Goal: Task Accomplishment & Management: Complete application form

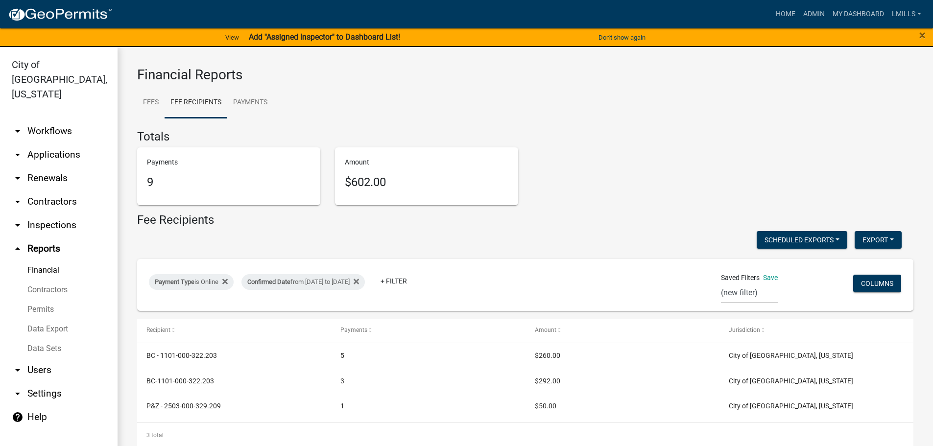
select select "0: null"
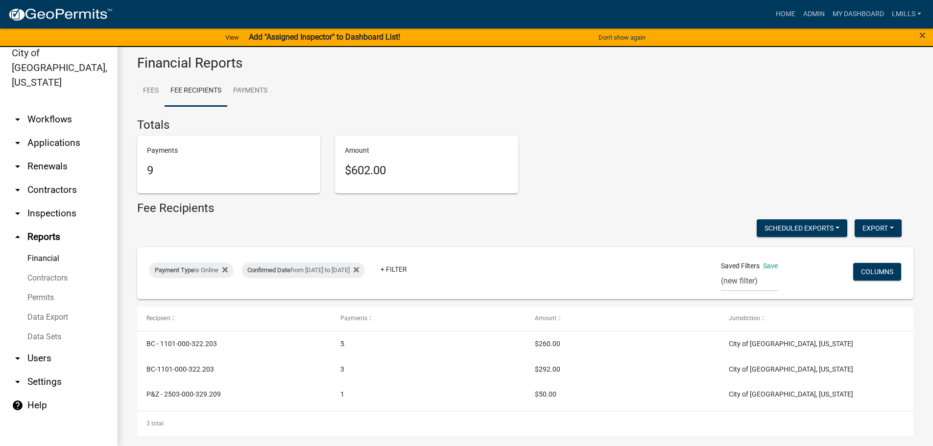
scroll to position [9, 0]
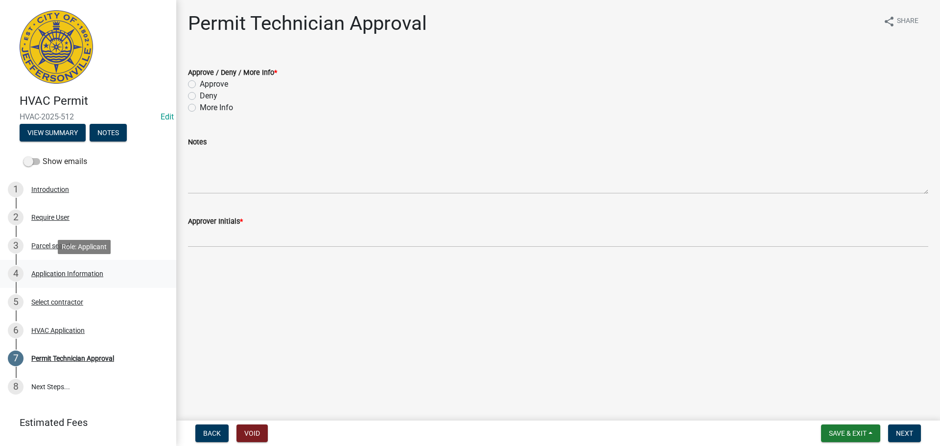
click at [77, 273] on div "Application Information" at bounding box center [67, 273] width 72 height 7
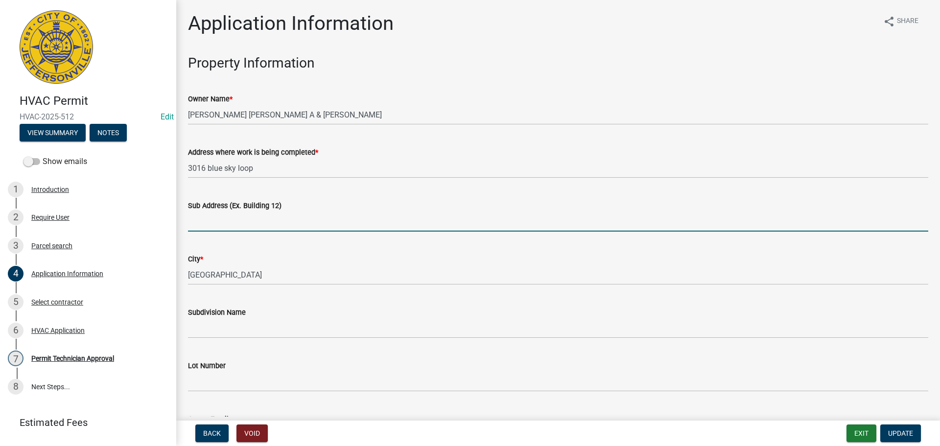
click at [290, 218] on input "Sub Address (Ex. Building 12)" at bounding box center [558, 221] width 740 height 20
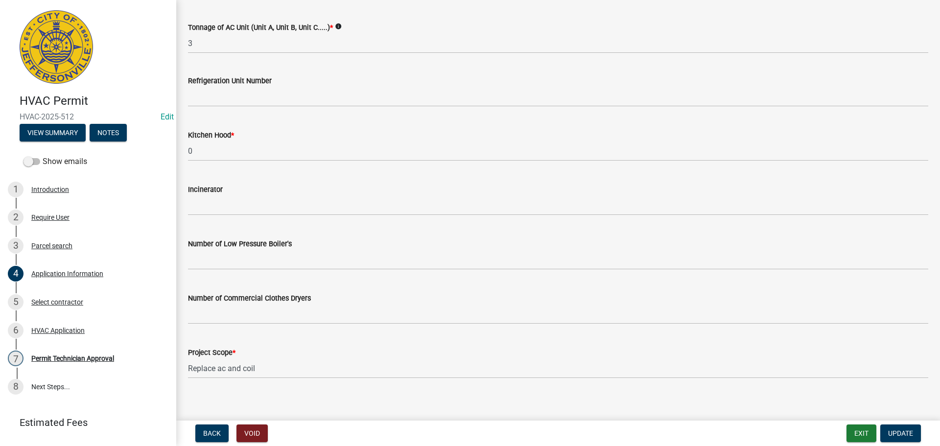
scroll to position [659, 0]
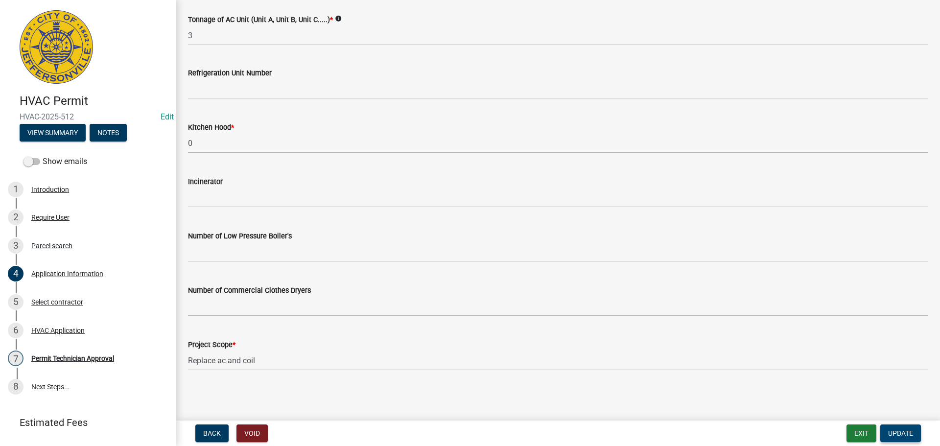
type input "3016 Blue Sky Loop"
click at [906, 432] on span "Update" at bounding box center [900, 433] width 25 height 8
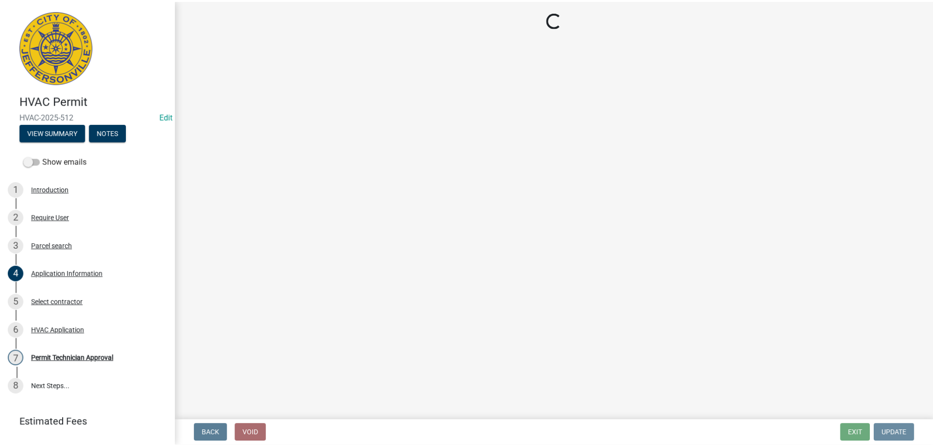
scroll to position [0, 0]
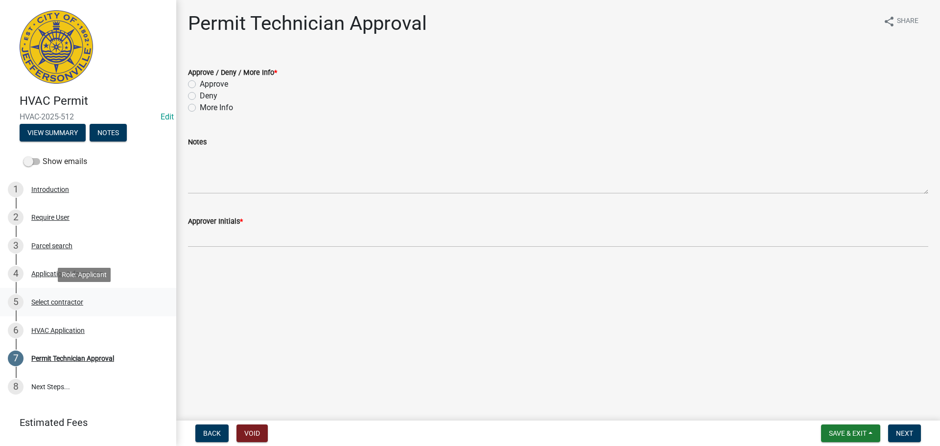
click at [63, 302] on div "Select contractor" at bounding box center [57, 302] width 52 height 7
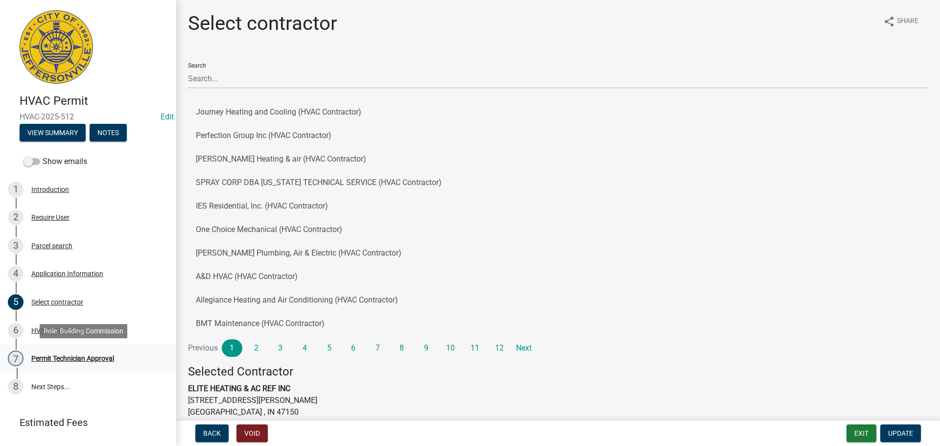
click at [63, 360] on div "Permit Technician Approval" at bounding box center [72, 358] width 83 height 7
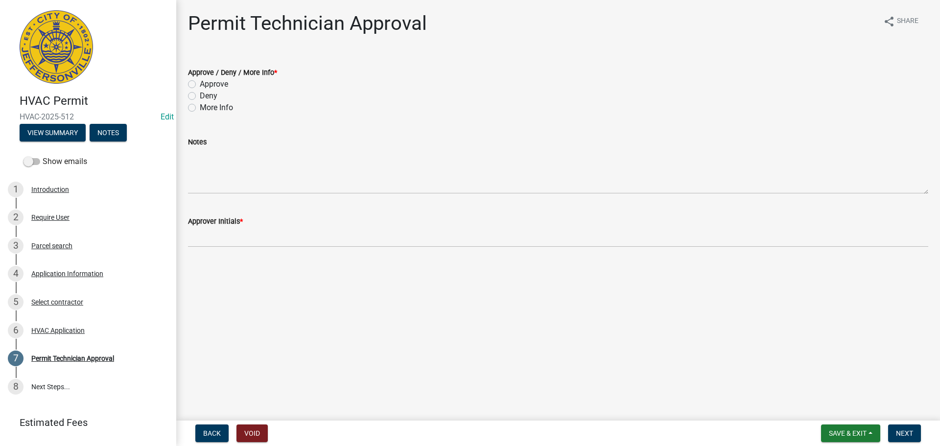
click at [207, 86] on label "Approve" at bounding box center [214, 84] width 28 height 12
click at [206, 85] on input "Approve" at bounding box center [203, 81] width 6 height 6
radio input "true"
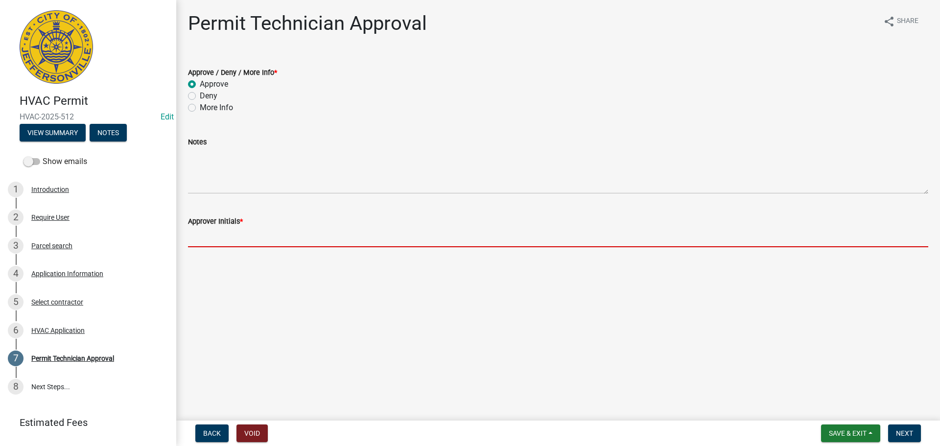
click at [246, 237] on input "Approver Initials *" at bounding box center [558, 237] width 740 height 20
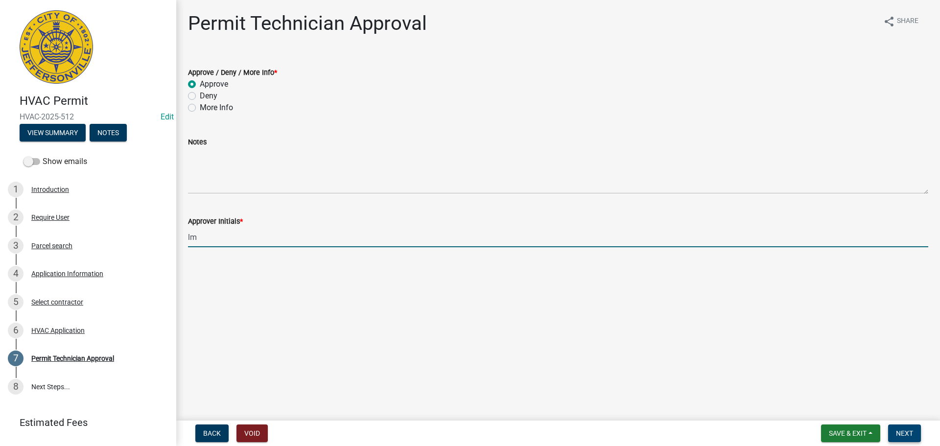
type input "lm"
click at [898, 436] on span "Next" at bounding box center [904, 433] width 17 height 8
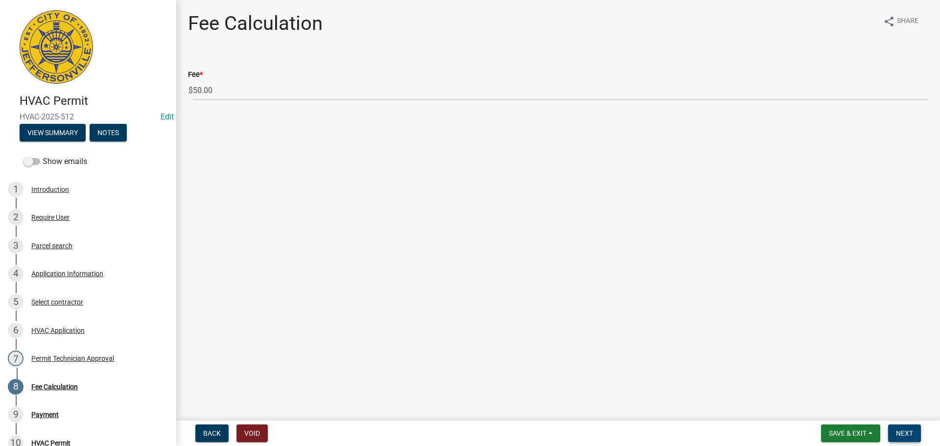
click at [909, 432] on span "Next" at bounding box center [904, 433] width 17 height 8
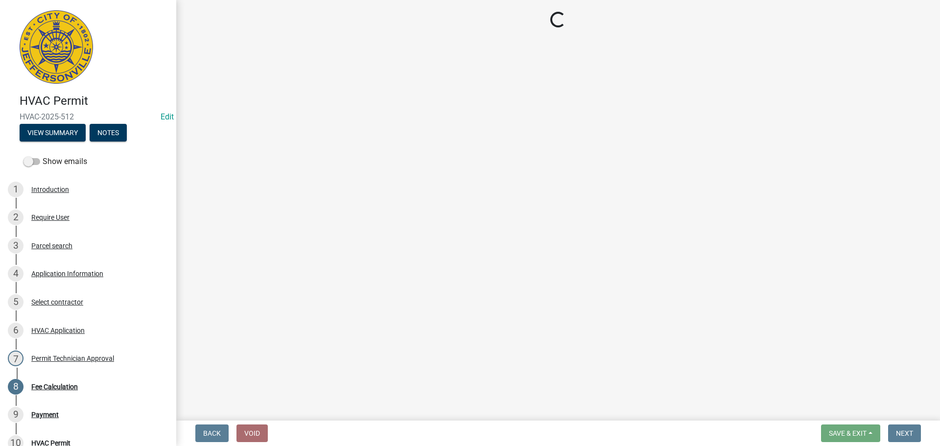
select select "3: 3"
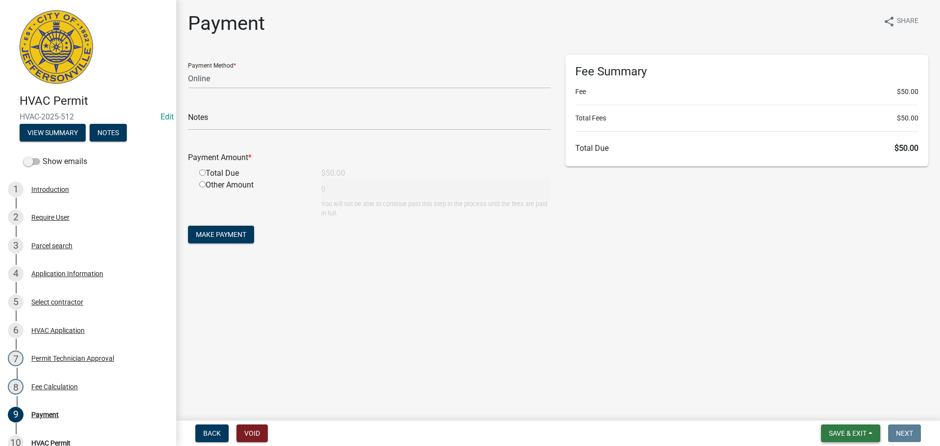
click at [841, 431] on span "Save & Exit" at bounding box center [848, 433] width 38 height 8
click at [847, 400] on button "Save & Exit" at bounding box center [841, 407] width 78 height 23
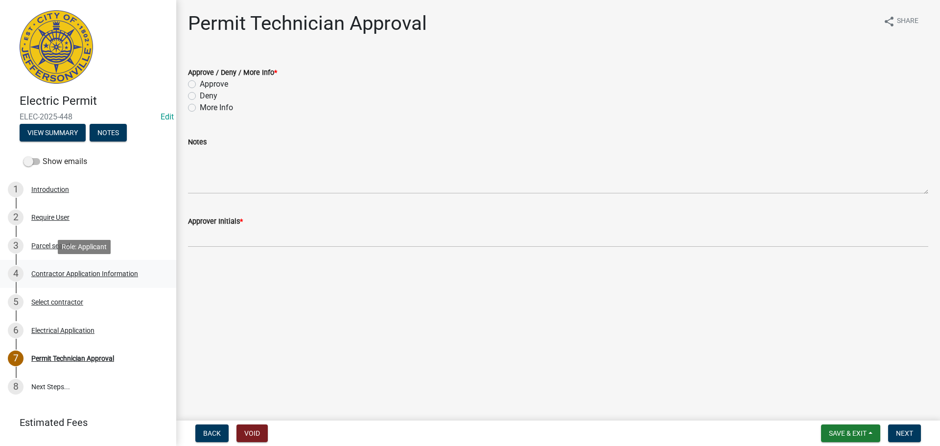
click at [93, 273] on div "Contractor Application Information" at bounding box center [84, 273] width 107 height 7
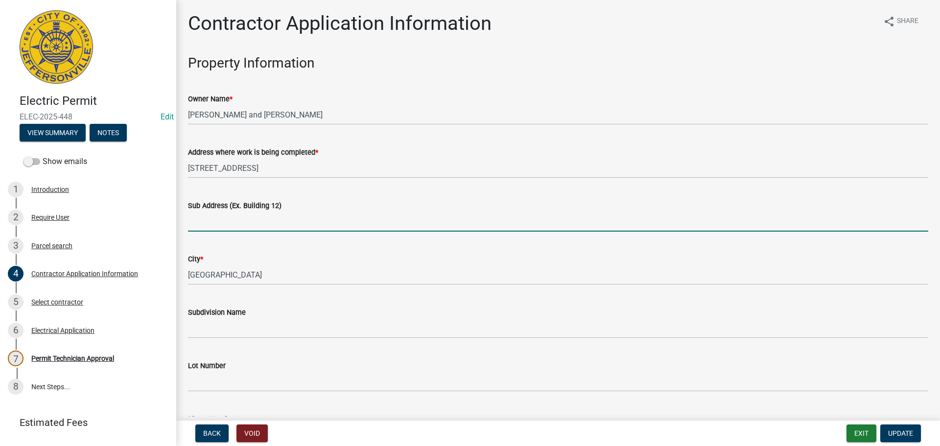
click at [238, 221] on input "Sub Address (Ex. Building 12)" at bounding box center [558, 221] width 740 height 20
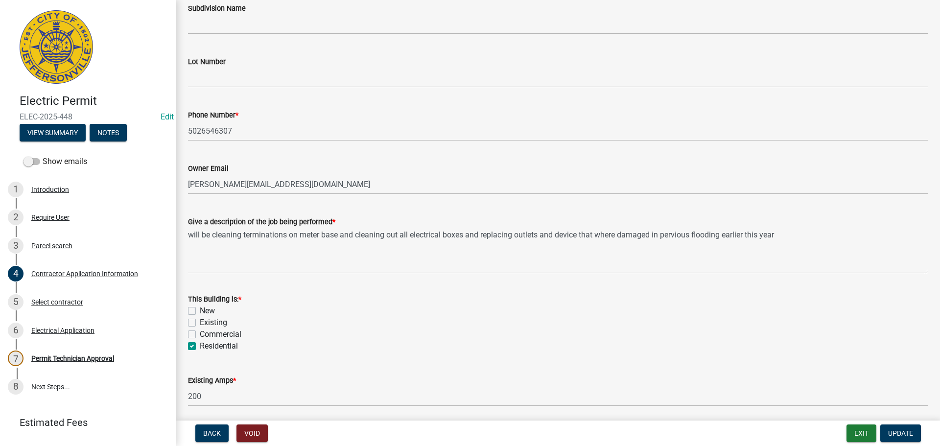
scroll to position [343, 0]
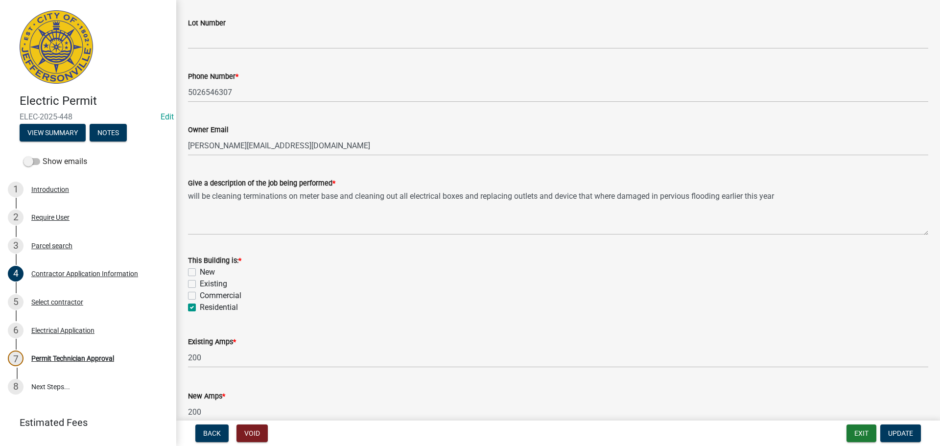
type input "3212 Riverview Drive"
click at [207, 280] on label "Existing" at bounding box center [213, 284] width 27 height 12
click at [206, 280] on input "Existing" at bounding box center [203, 281] width 6 height 6
checkbox input "true"
checkbox input "false"
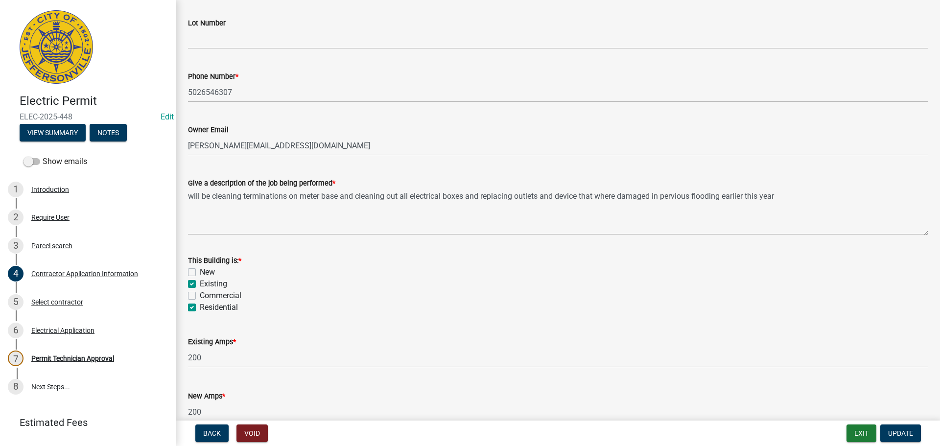
checkbox input "true"
checkbox input "false"
checkbox input "true"
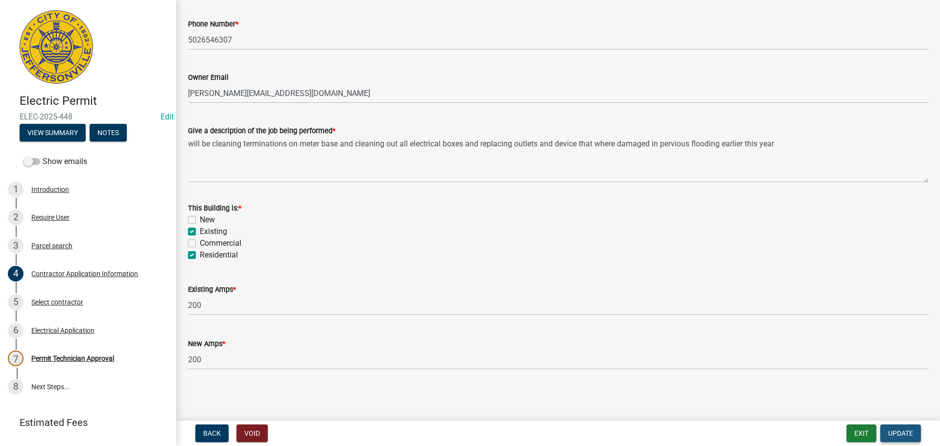
click at [902, 436] on span "Update" at bounding box center [900, 433] width 25 height 8
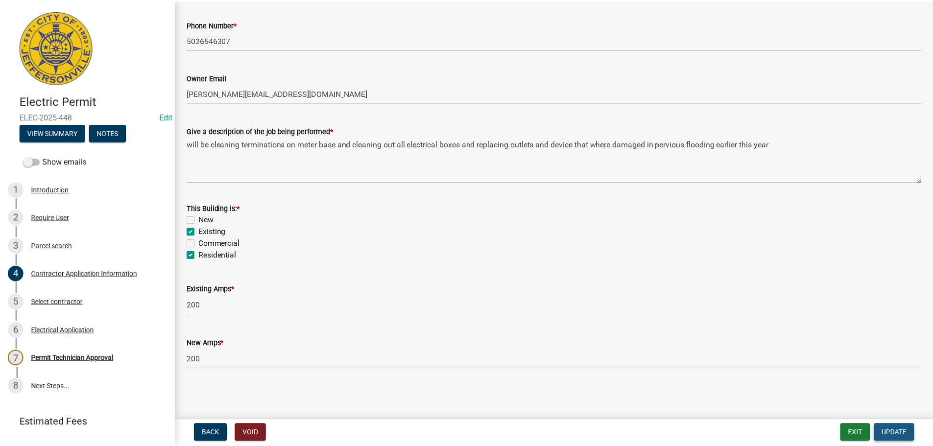
scroll to position [0, 0]
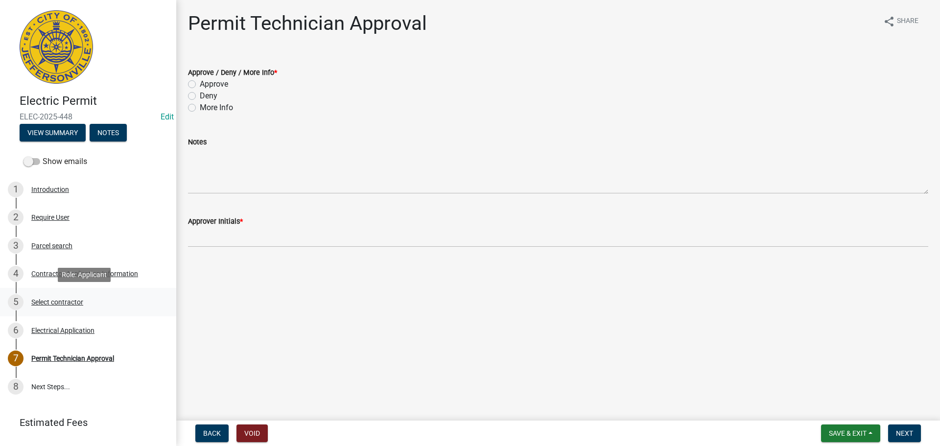
click at [56, 300] on div "Select contractor" at bounding box center [57, 302] width 52 height 7
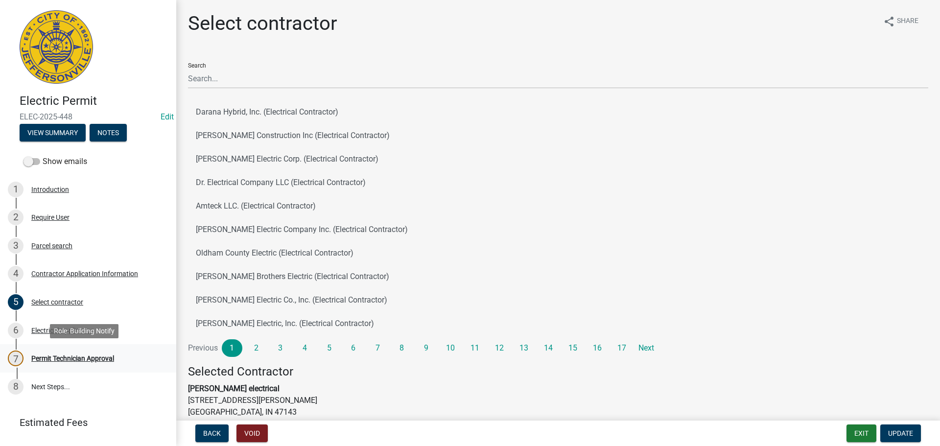
click at [71, 359] on div "Permit Technician Approval" at bounding box center [72, 358] width 83 height 7
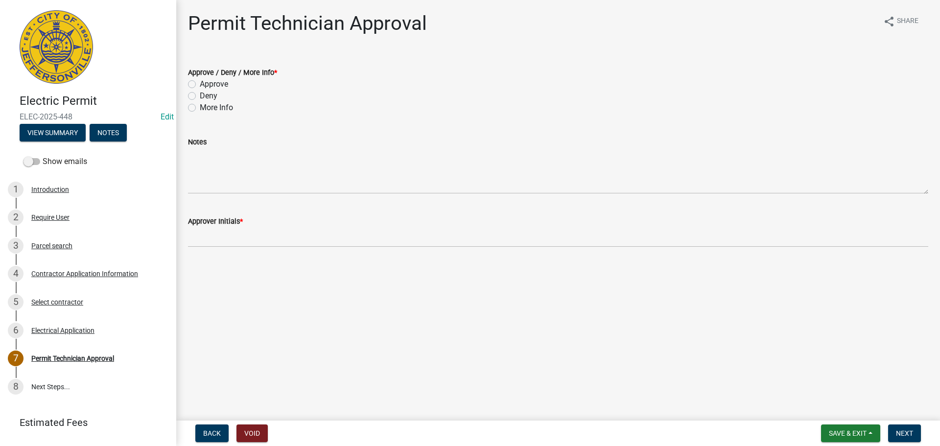
click at [224, 85] on label "Approve" at bounding box center [214, 84] width 28 height 12
click at [206, 85] on input "Approve" at bounding box center [203, 81] width 6 height 6
radio input "true"
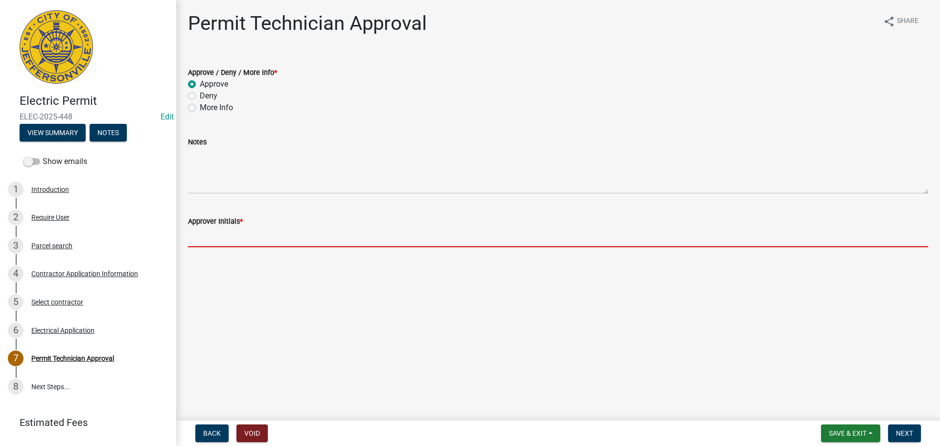
click at [236, 232] on input "Approver Initials *" at bounding box center [558, 237] width 740 height 20
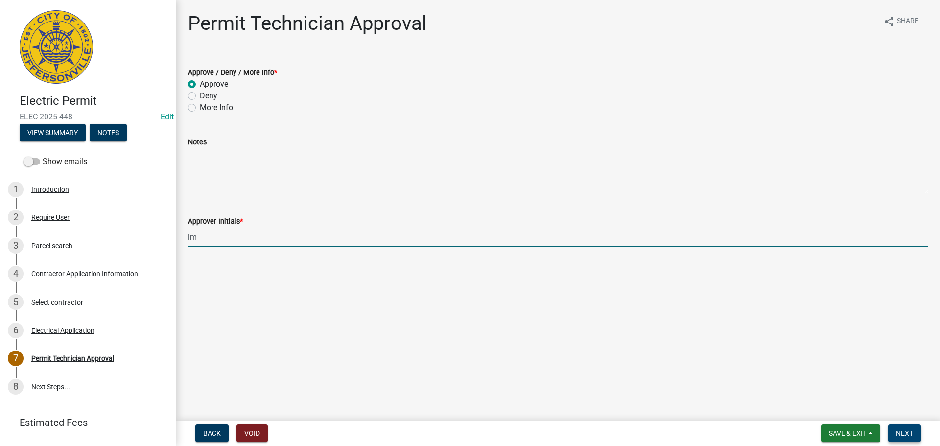
type input "lm"
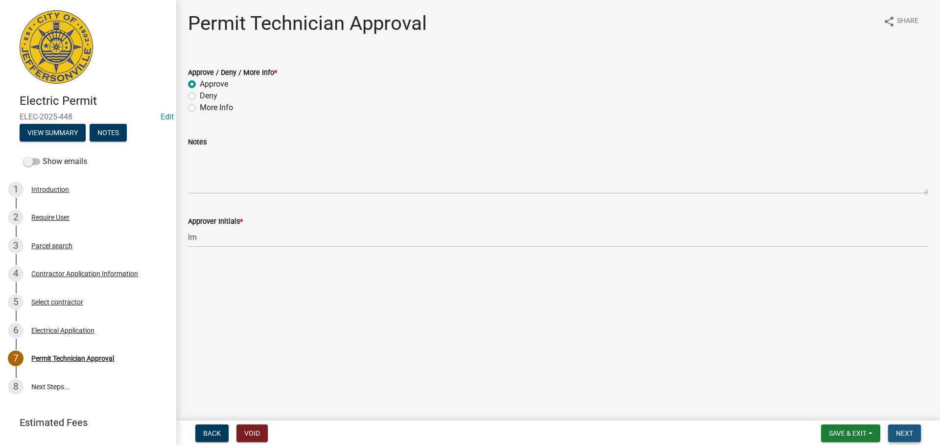
click at [910, 430] on span "Next" at bounding box center [904, 433] width 17 height 8
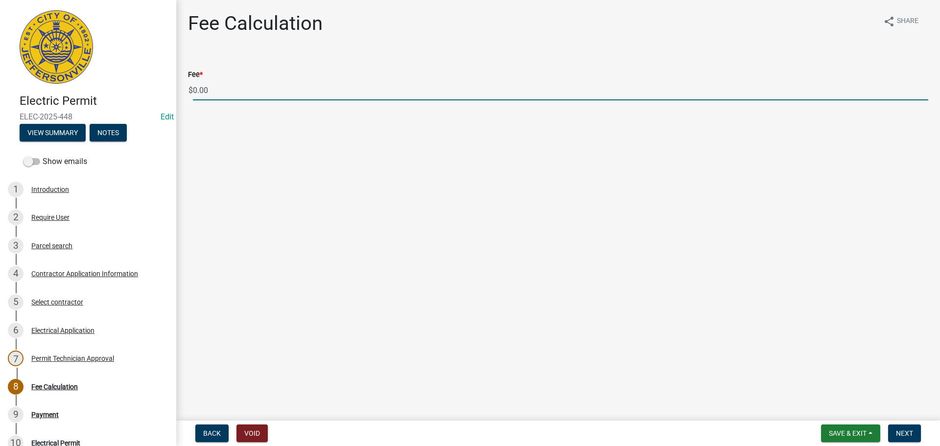
drag, startPoint x: 253, startPoint y: 90, endPoint x: 248, endPoint y: 100, distance: 10.9
click at [166, 87] on div "Electric Permit ELEC-2025-448 Edit View Summary Notes Show emails 1 Introductio…" at bounding box center [470, 223] width 940 height 446
type input "35.00"
click at [908, 427] on button "Next" at bounding box center [904, 433] width 33 height 18
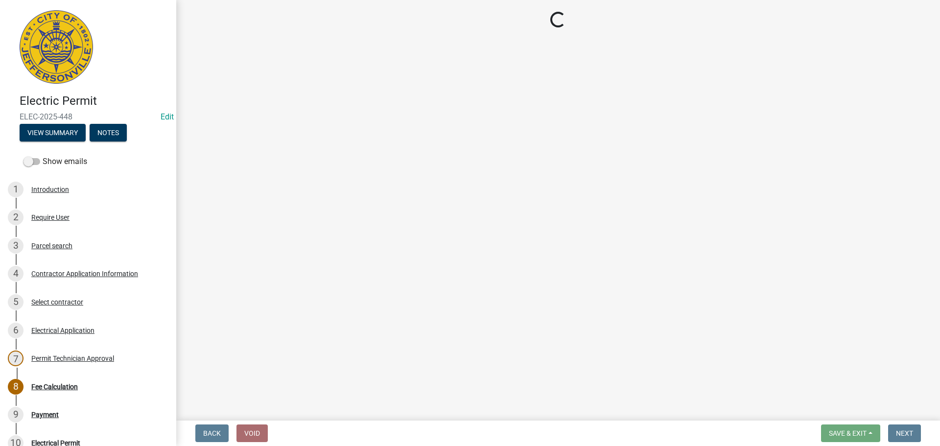
select select "3: 3"
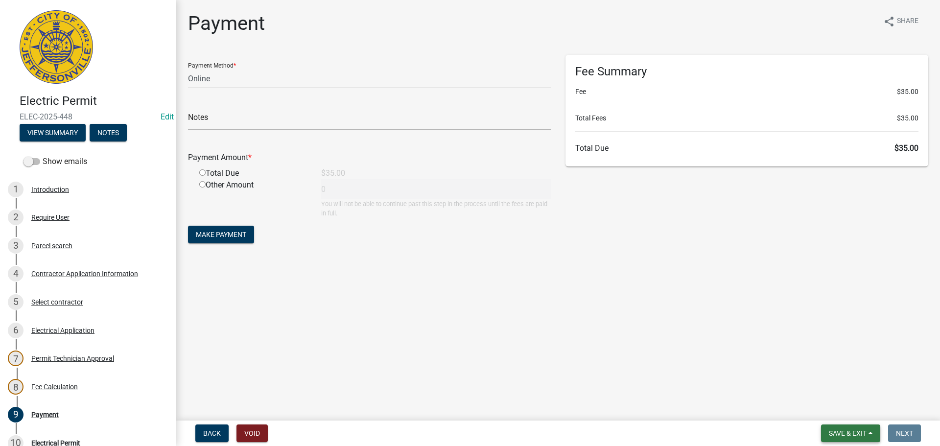
click at [860, 430] on span "Save & Exit" at bounding box center [848, 433] width 38 height 8
click at [855, 417] on button "Save & Exit" at bounding box center [841, 407] width 78 height 23
